Goal: Check status: Check status

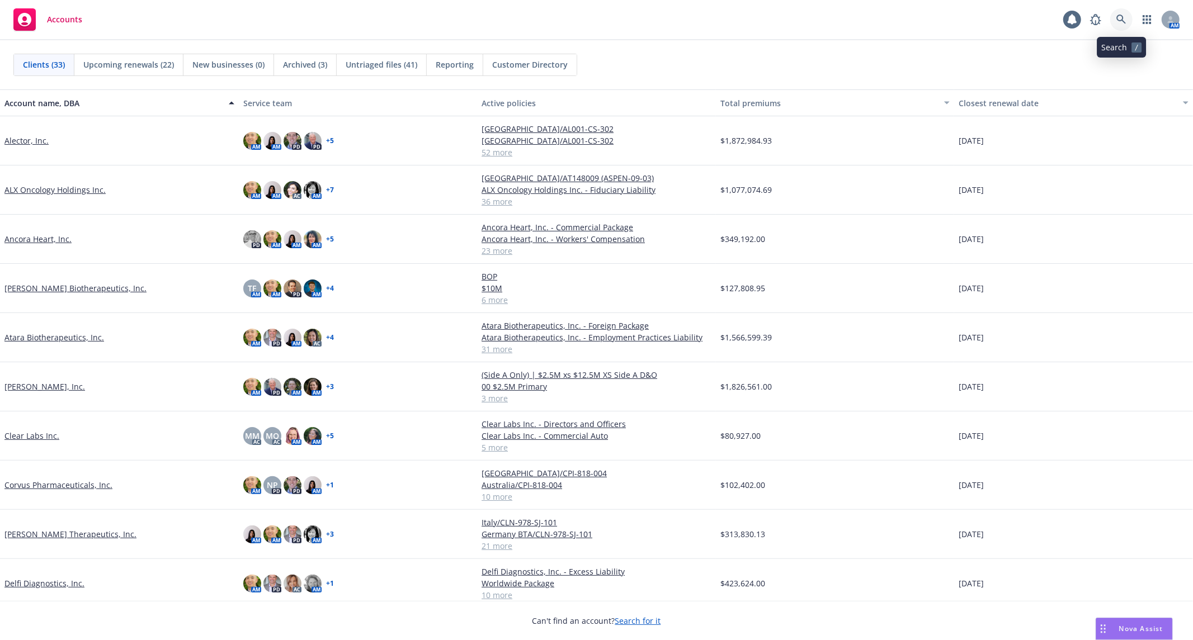
click at [1120, 23] on icon at bounding box center [1121, 20] width 10 height 10
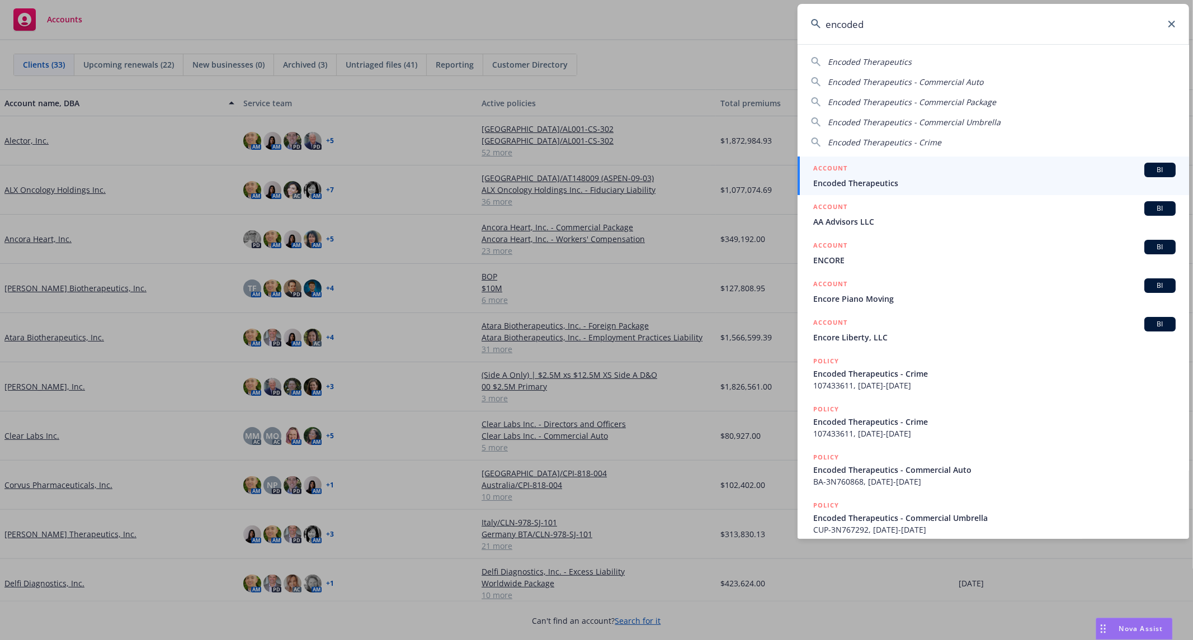
type input "encoded"
click at [850, 177] on span "Encoded Therapeutics" at bounding box center [994, 183] width 362 height 12
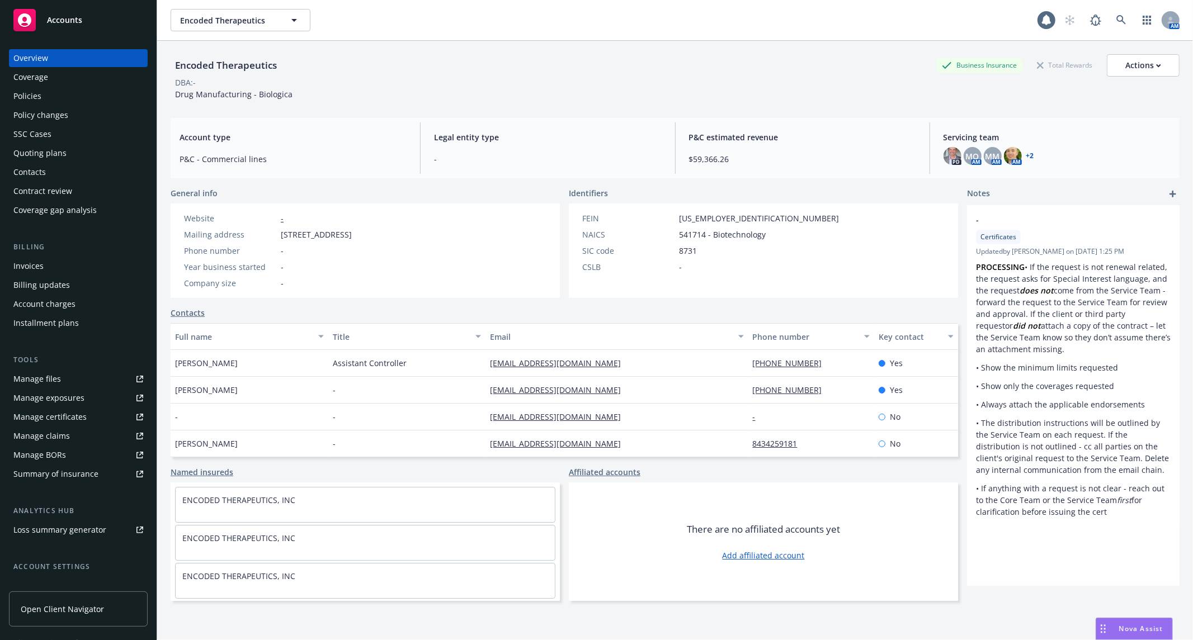
click at [56, 94] on div "Policies" at bounding box center [78, 96] width 130 height 18
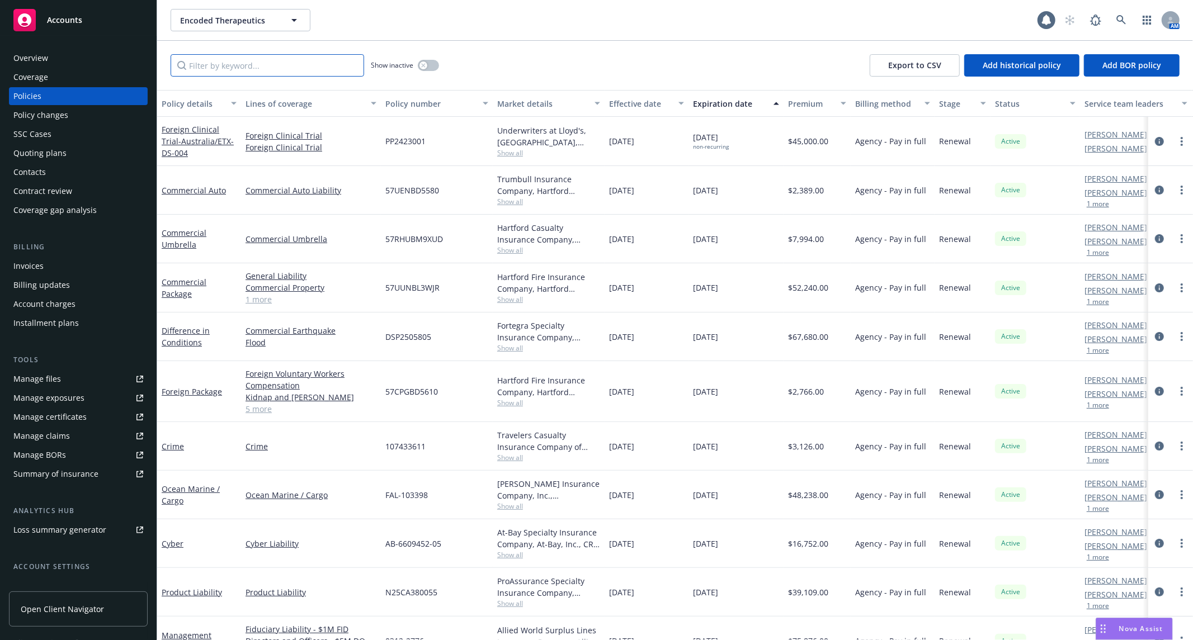
click at [281, 64] on input "Filter by keyword..." at bounding box center [267, 65] width 193 height 22
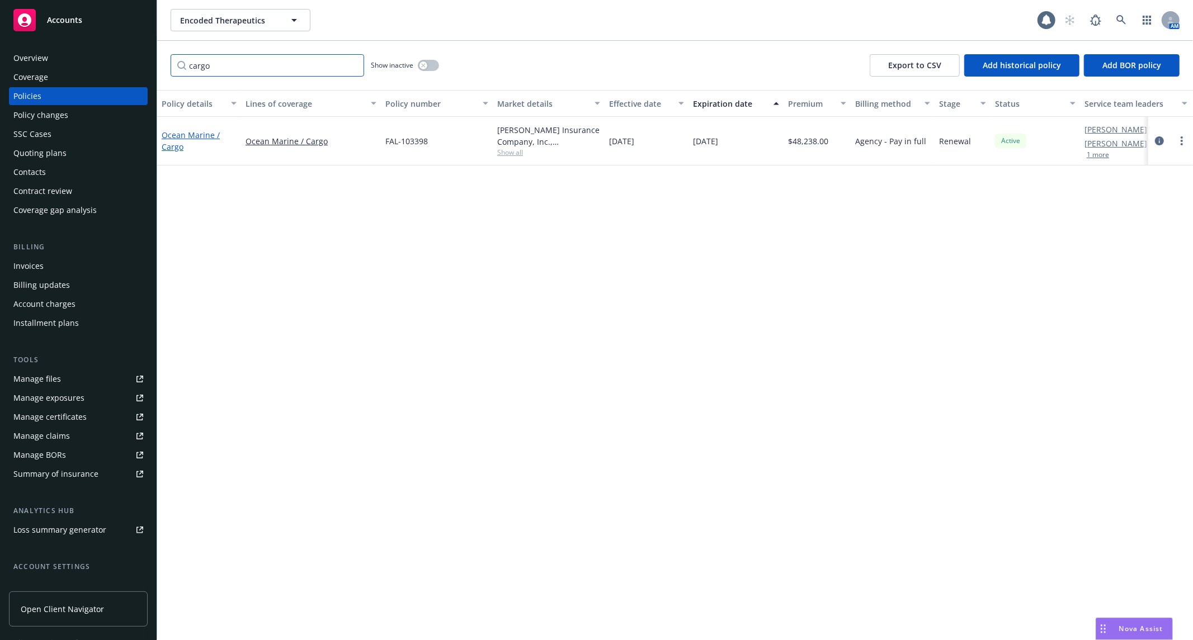
type input "cargo"
click at [167, 138] on link "Ocean Marine / Cargo" at bounding box center [191, 141] width 58 height 22
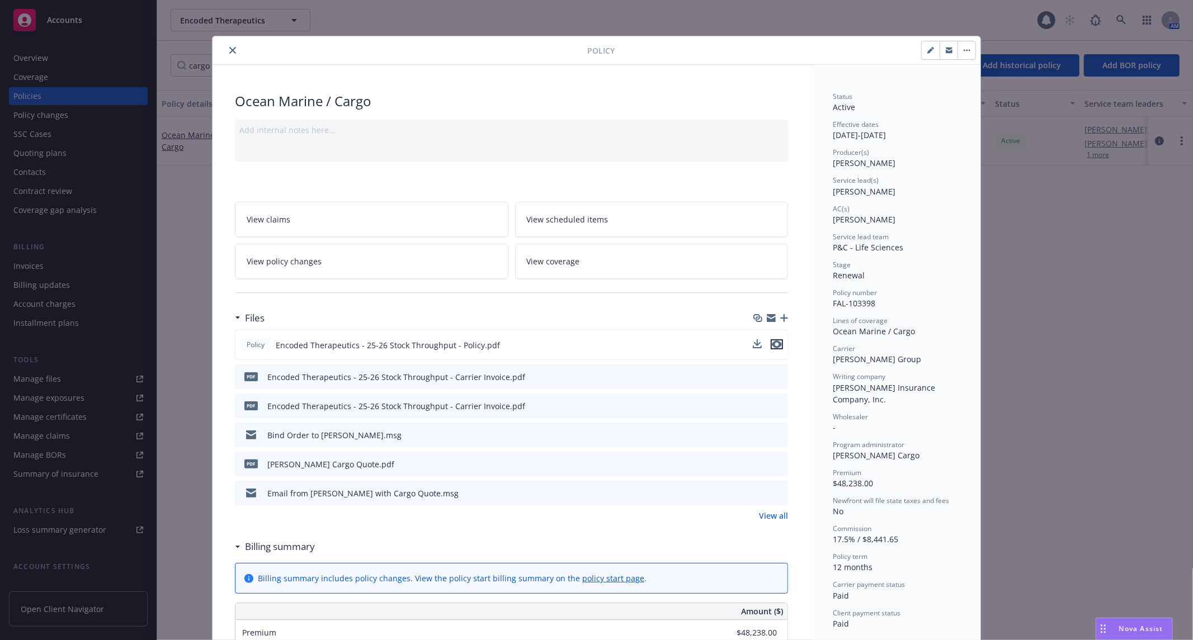
click at [772, 341] on icon "preview file" at bounding box center [777, 345] width 10 height 8
click at [229, 50] on icon "close" at bounding box center [232, 50] width 7 height 7
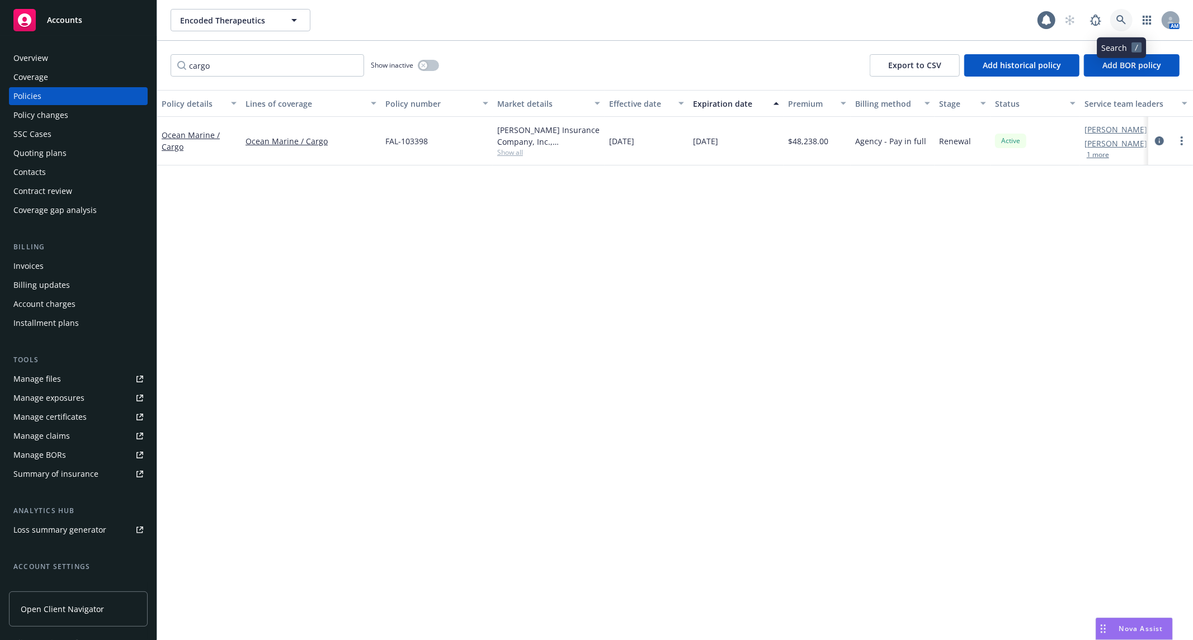
click at [1124, 17] on icon at bounding box center [1121, 20] width 10 height 10
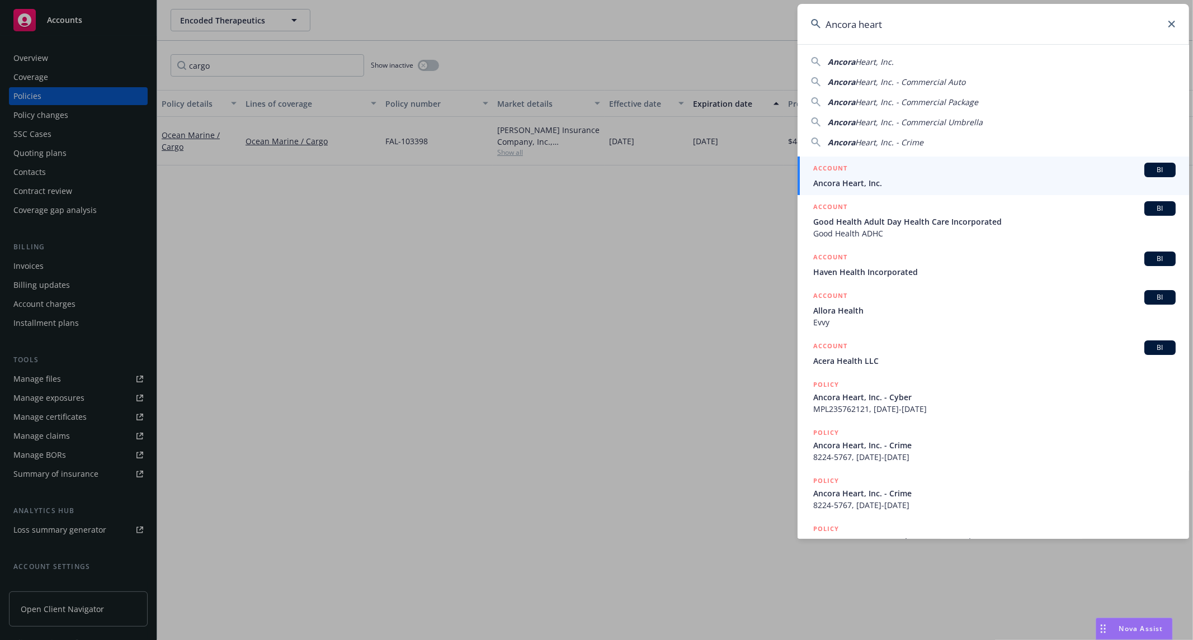
type input "Ancora heart"
click at [971, 186] on span "Ancora Heart, Inc." at bounding box center [994, 183] width 362 height 12
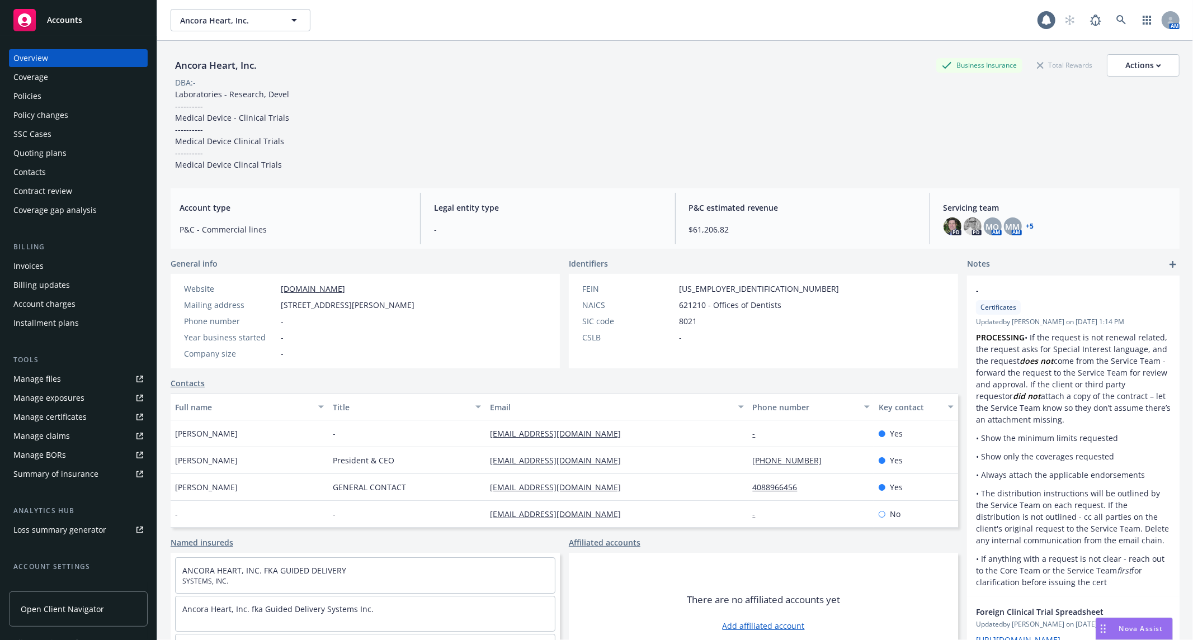
click at [75, 99] on div "Policies" at bounding box center [78, 96] width 130 height 18
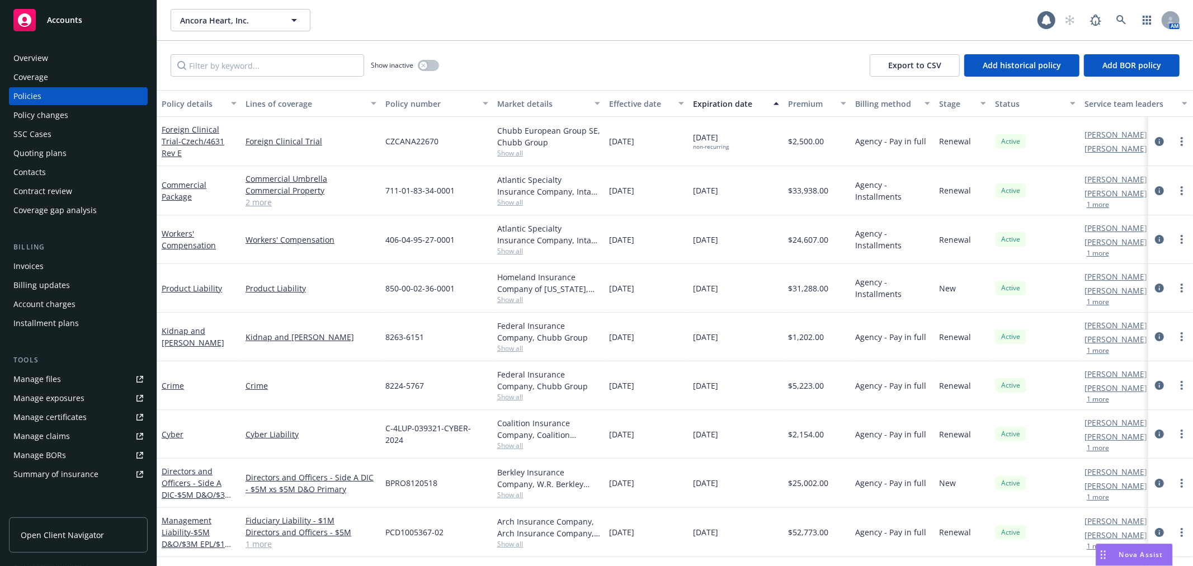
click at [73, 444] on link "Manage claims" at bounding box center [78, 436] width 139 height 18
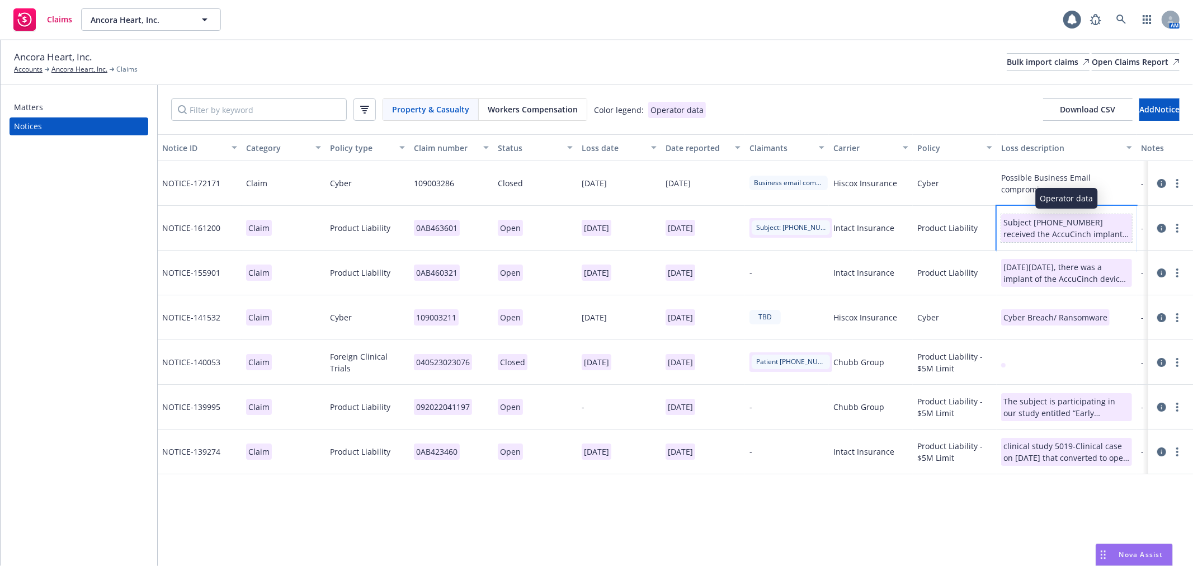
click at [1050, 234] on div "Subject [PHONE_NUMBER] received the AccuCinch implant this past weekend ([DATE]…" at bounding box center [1066, 227] width 126 height 23
click at [1164, 227] on icon at bounding box center [1161, 228] width 9 height 9
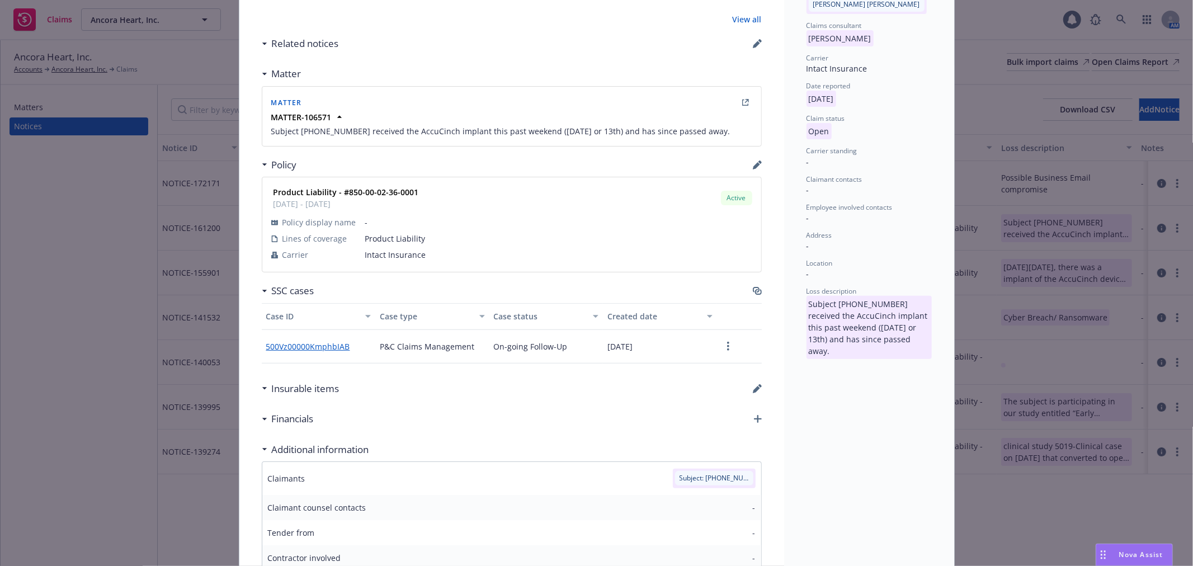
scroll to position [362, 0]
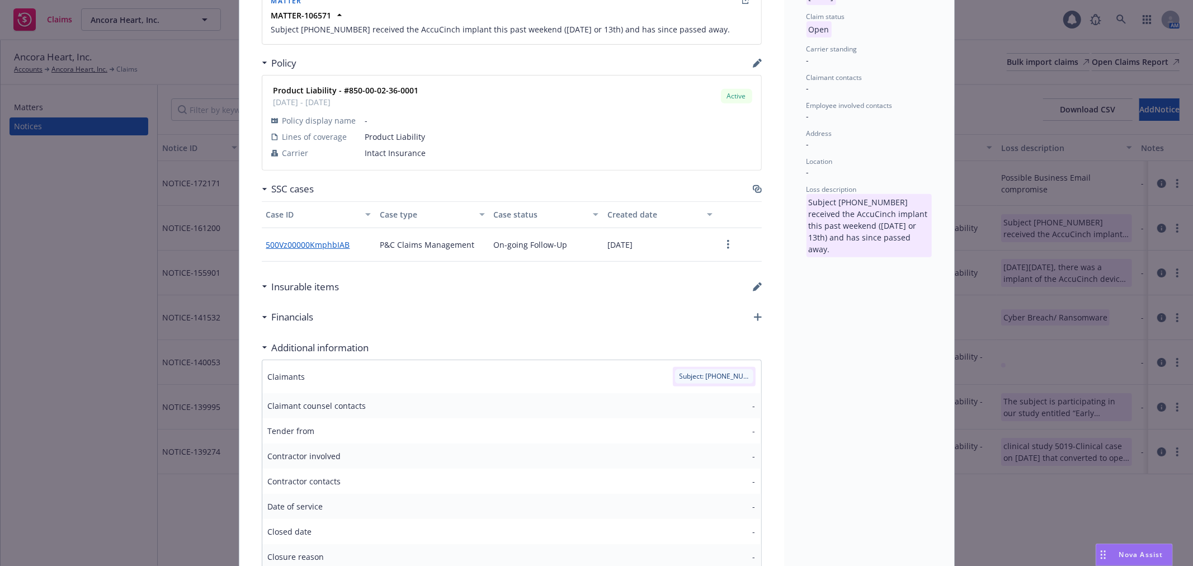
click at [262, 287] on icon at bounding box center [265, 286] width 6 height 3
click at [262, 281] on div "Insurable items" at bounding box center [301, 287] width 78 height 15
click at [333, 245] on link "500Vz00000KmphbIAB" at bounding box center [312, 245] width 93 height 12
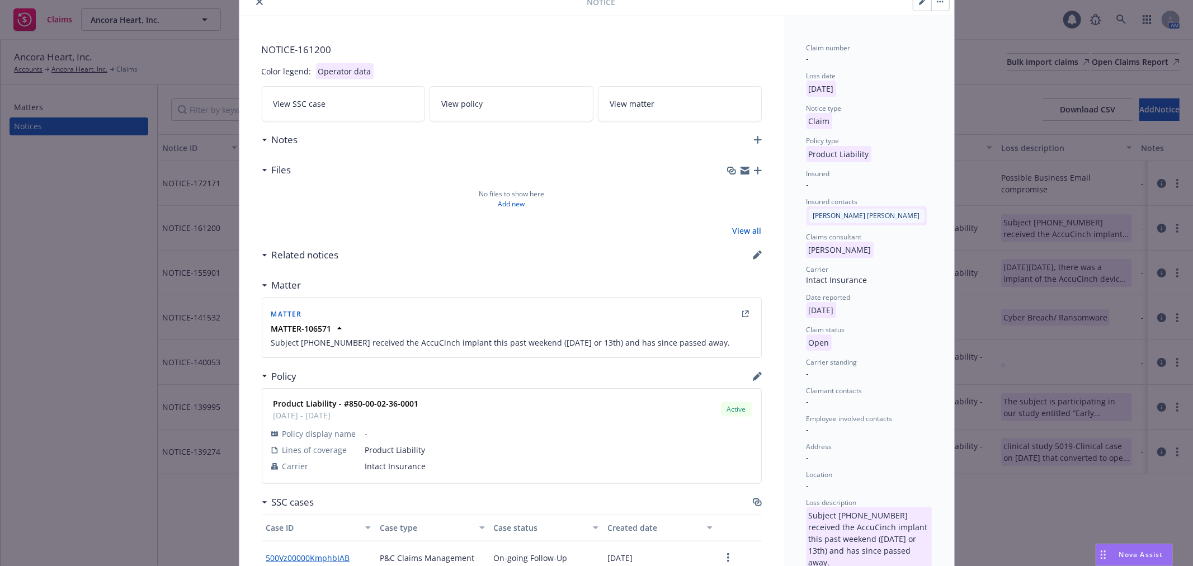
scroll to position [0, 0]
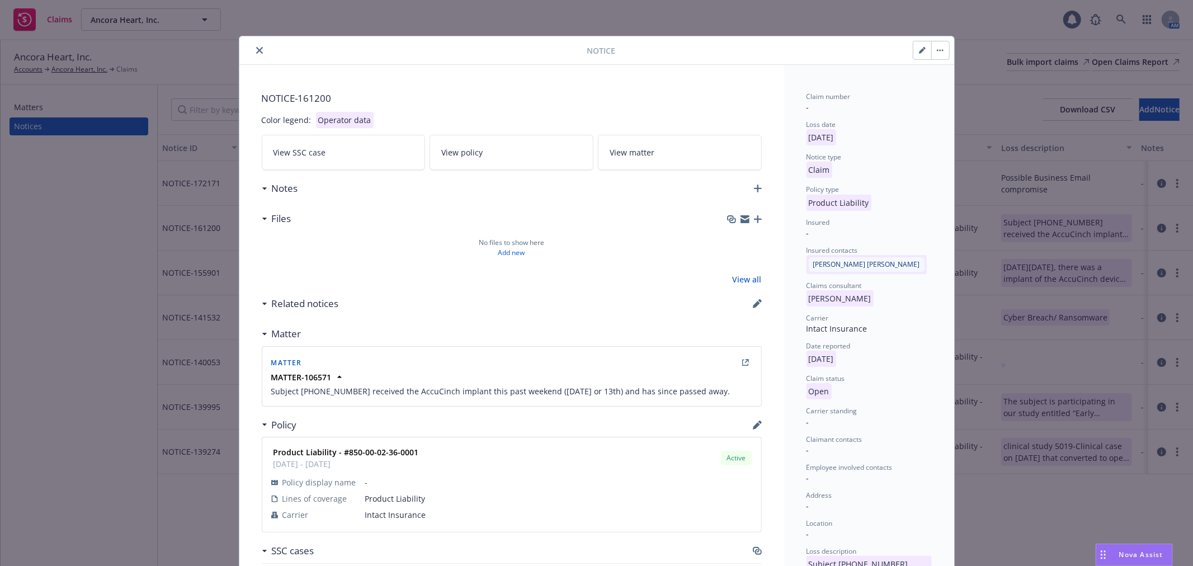
click at [256, 50] on icon "close" at bounding box center [259, 50] width 7 height 7
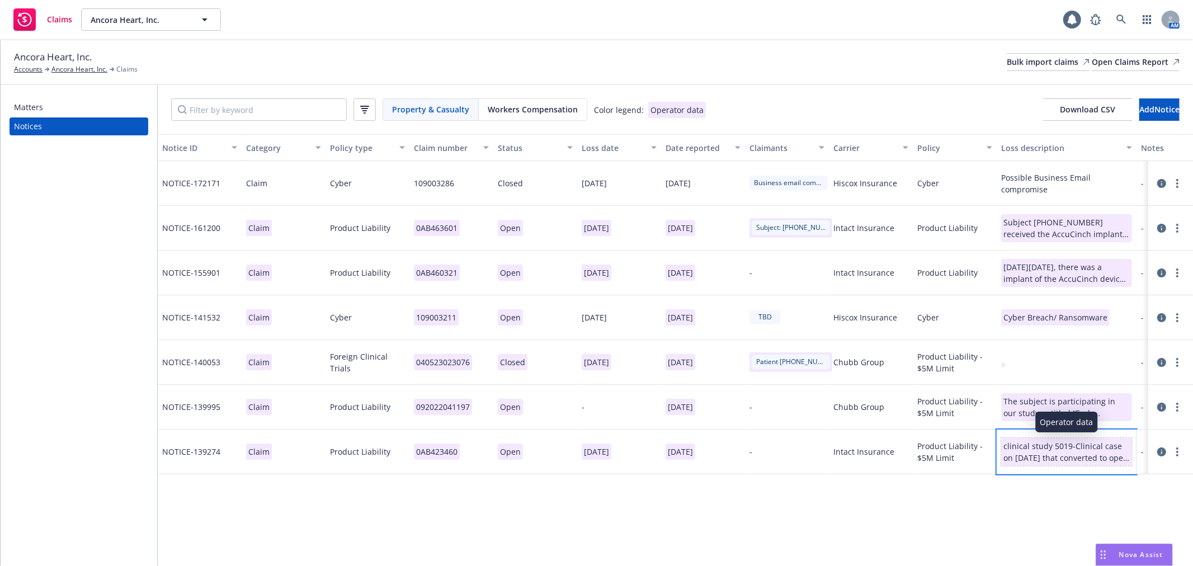
click at [1063, 455] on div "clinical study 5019-Clinical case on [DATE] that converted to open heart surger…" at bounding box center [1066, 451] width 126 height 23
